Goal: Information Seeking & Learning: Learn about a topic

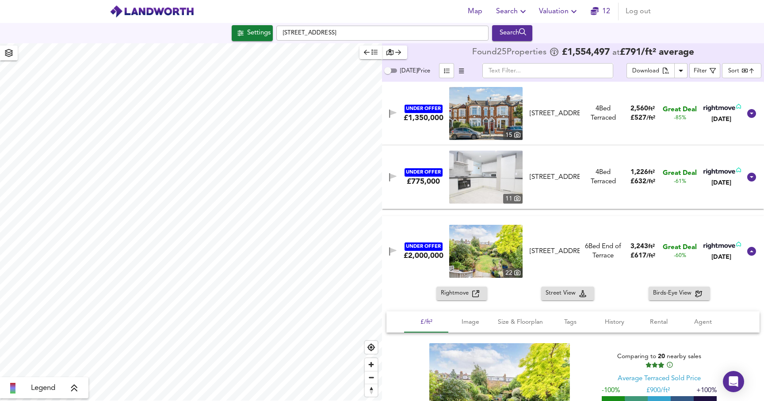
click at [757, 398] on div "£/ft² Image Size & Floorplan Tags History Rental Agent 22 Comparing to 20 nearb…" at bounding box center [573, 383] width 382 height 148
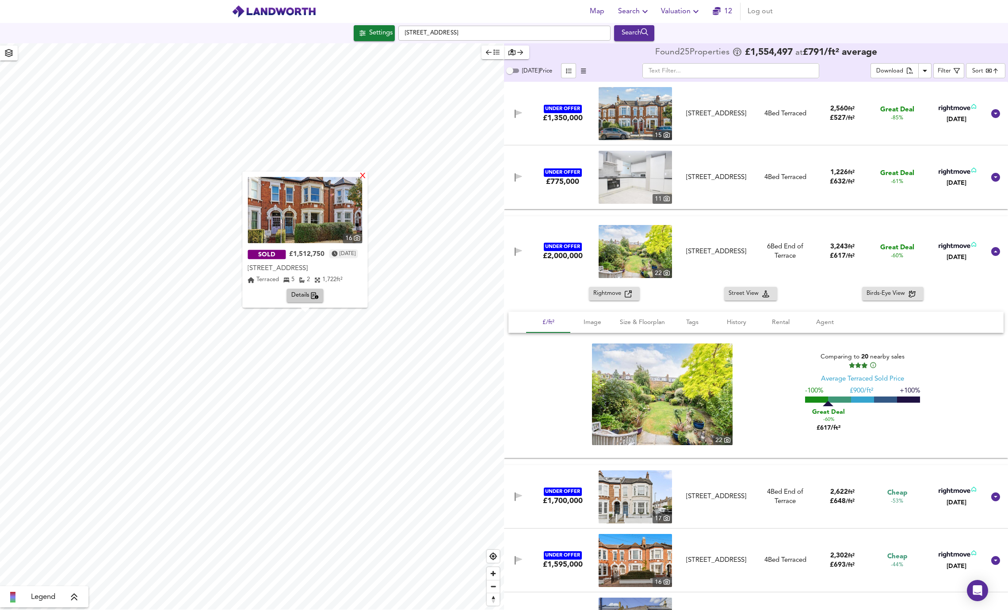
click at [367, 180] on div "X" at bounding box center [363, 176] width 8 height 8
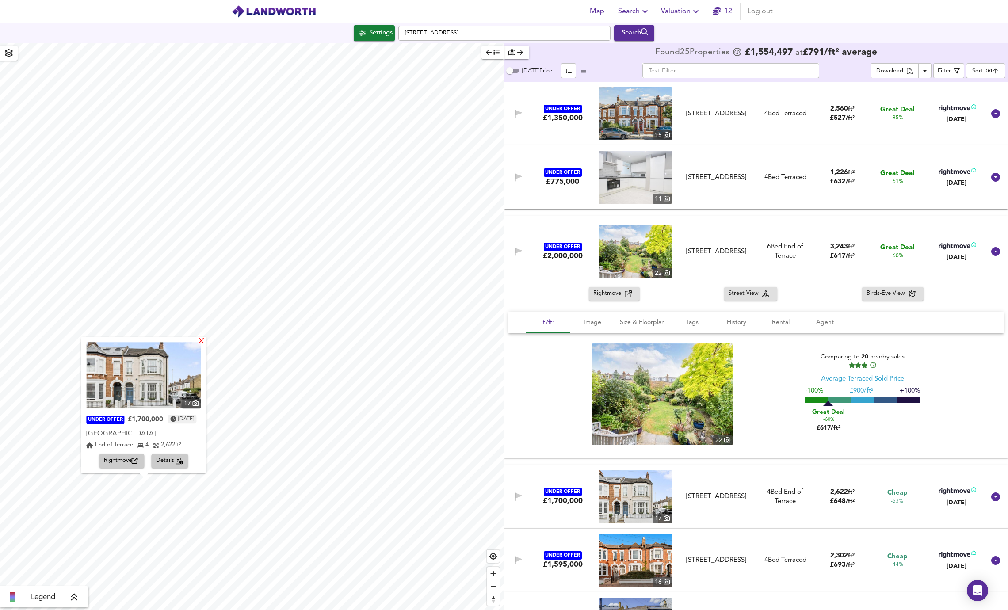
click at [205, 346] on div "X" at bounding box center [202, 342] width 8 height 8
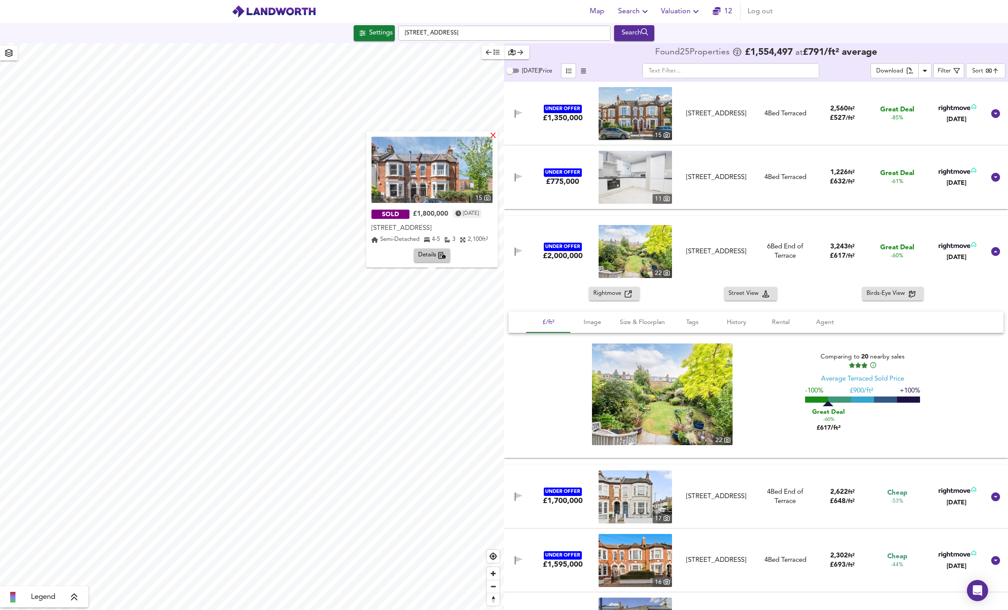
click at [494, 138] on div "X" at bounding box center [493, 136] width 8 height 8
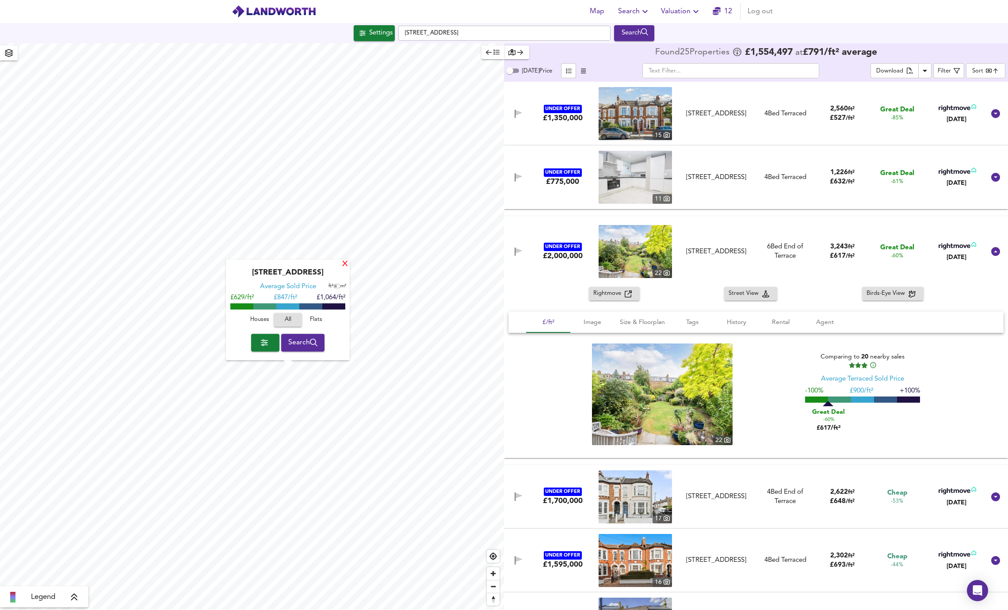
click at [346, 264] on div "X" at bounding box center [345, 264] width 8 height 8
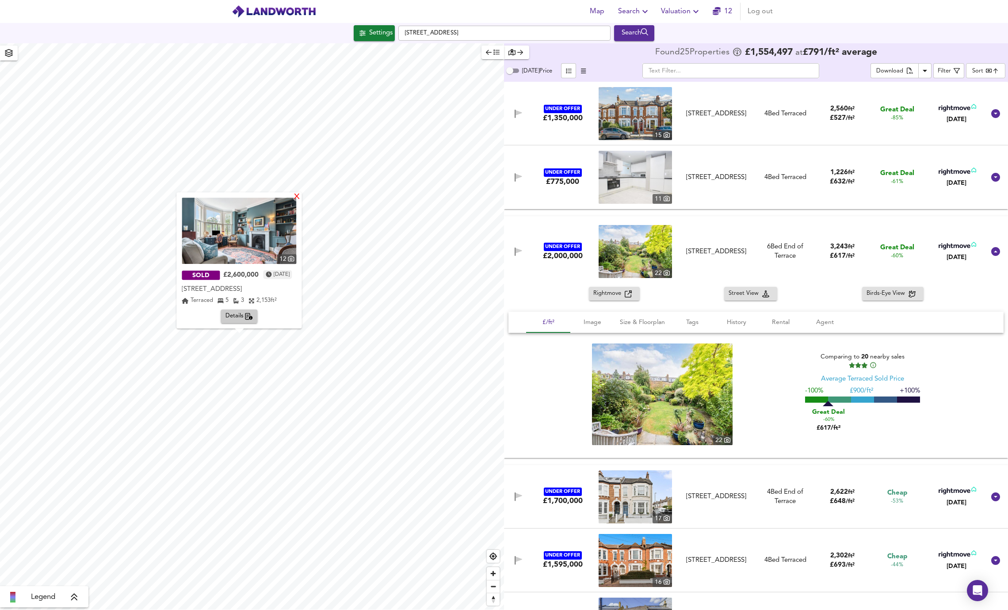
click at [301, 198] on div "X" at bounding box center [297, 197] width 8 height 8
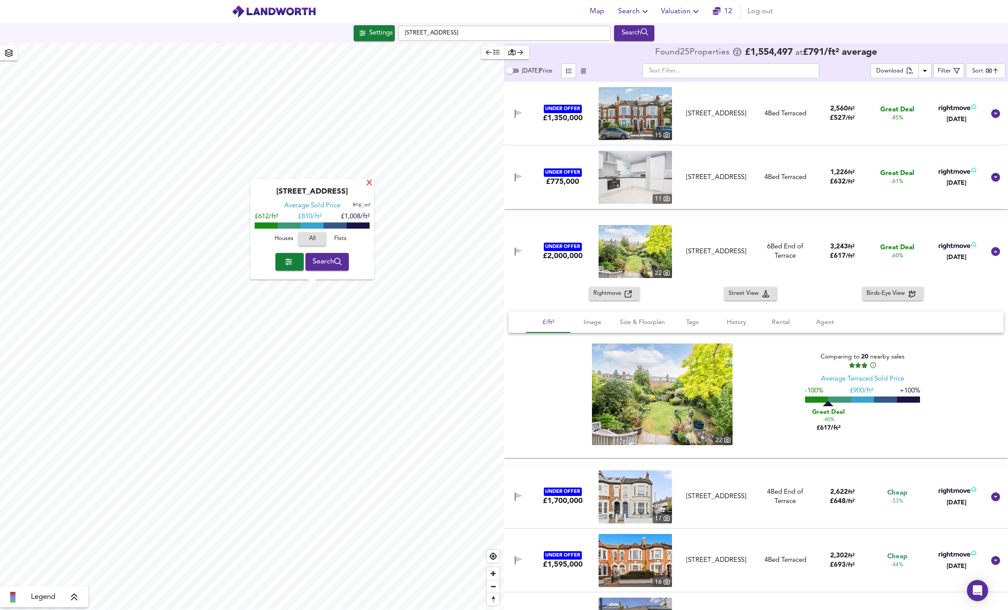
click at [372, 186] on div "X" at bounding box center [369, 183] width 8 height 8
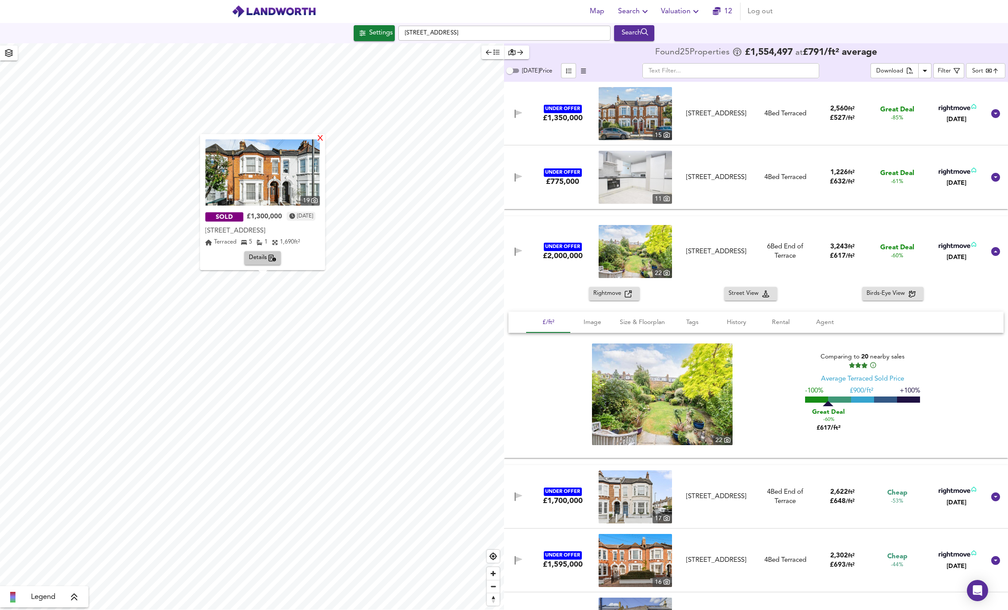
click at [324, 141] on div "X" at bounding box center [321, 139] width 8 height 8
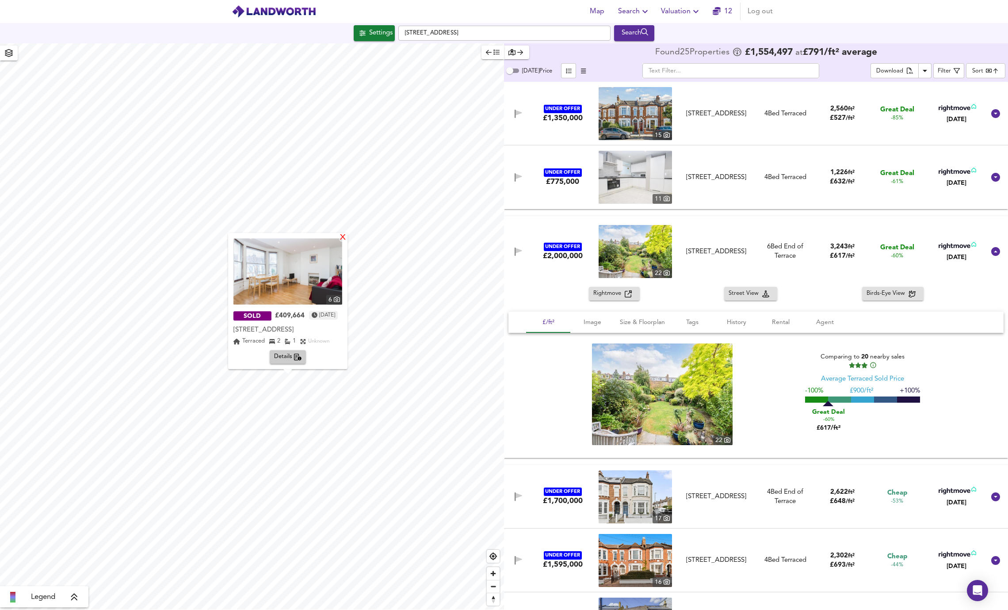
click at [346, 239] on div "X" at bounding box center [343, 238] width 8 height 8
